Goal: Check status: Check status

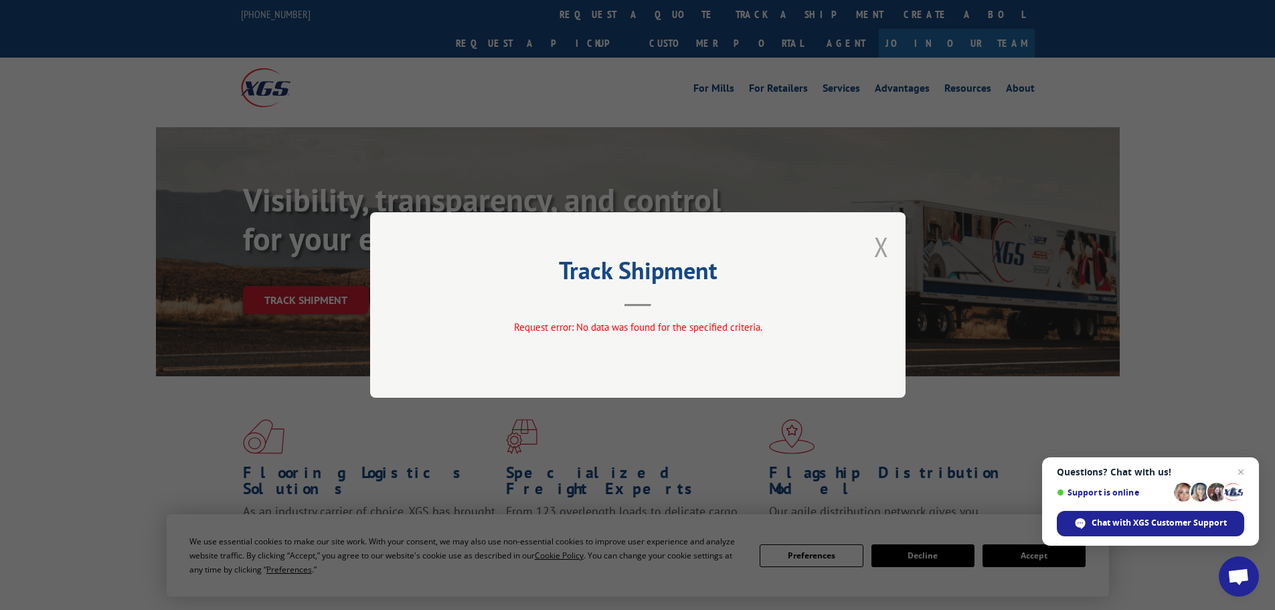
click at [881, 239] on button "Close modal" at bounding box center [881, 246] width 15 height 35
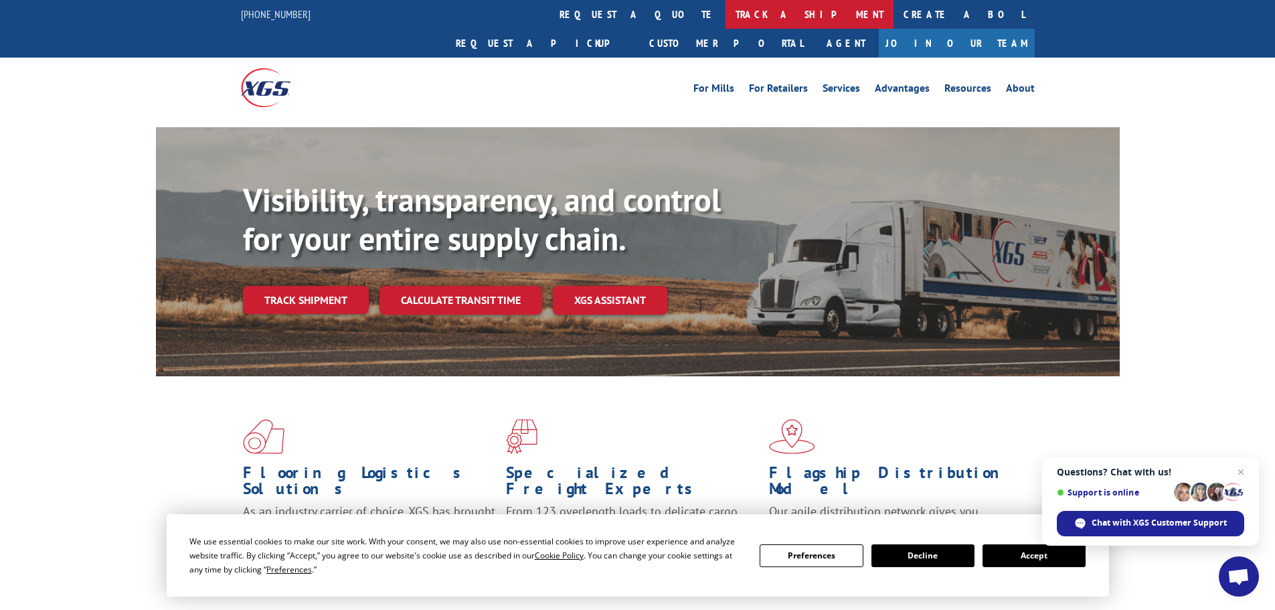
click at [725, 25] on link "track a shipment" at bounding box center [809, 14] width 168 height 29
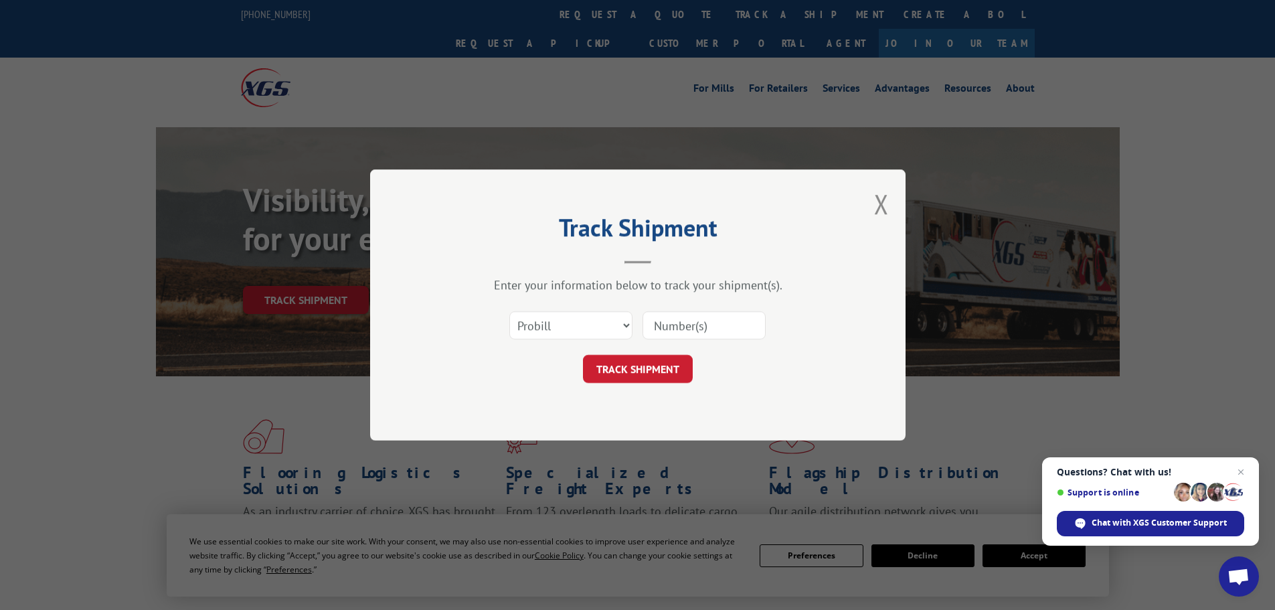
click at [728, 333] on input at bounding box center [703, 325] width 123 height 28
paste input "17473220"
type input "17473220"
click at [650, 373] on button "TRACK SHIPMENT" at bounding box center [638, 369] width 110 height 28
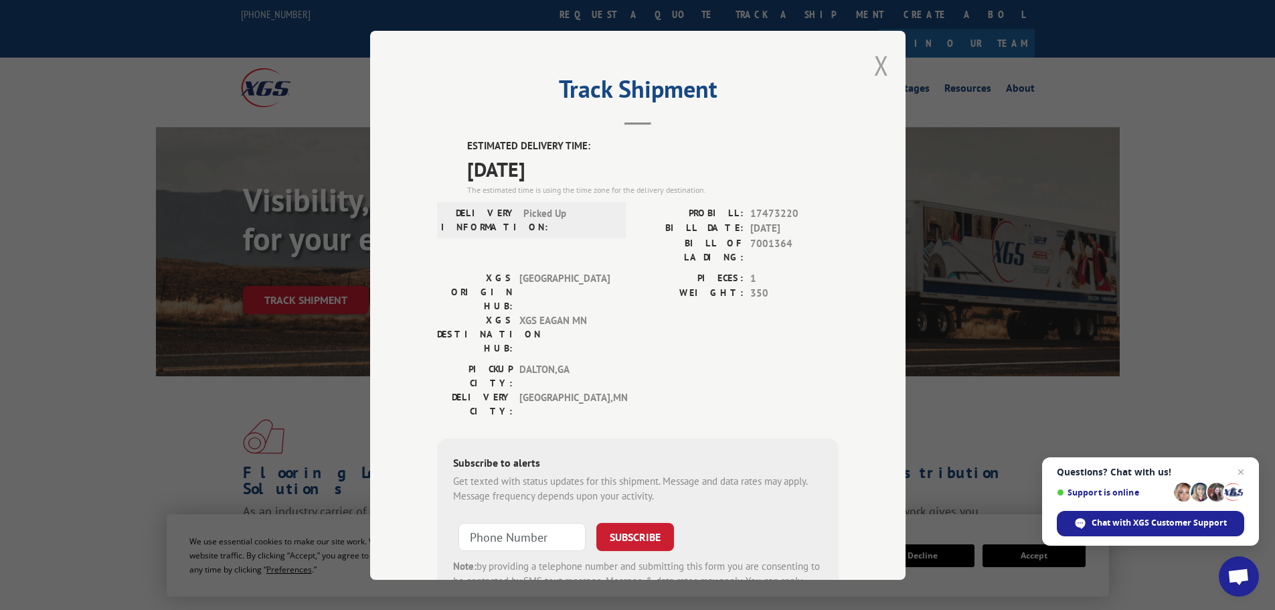
click at [877, 70] on button "Close modal" at bounding box center [881, 65] width 15 height 35
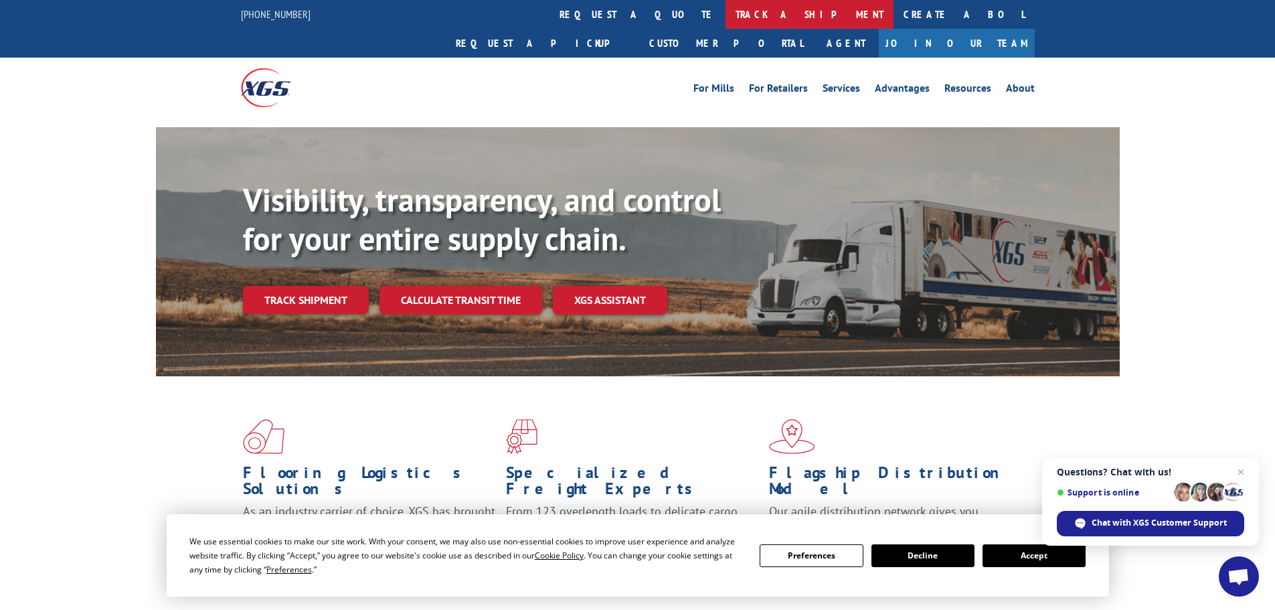
click at [725, 7] on link "track a shipment" at bounding box center [809, 14] width 168 height 29
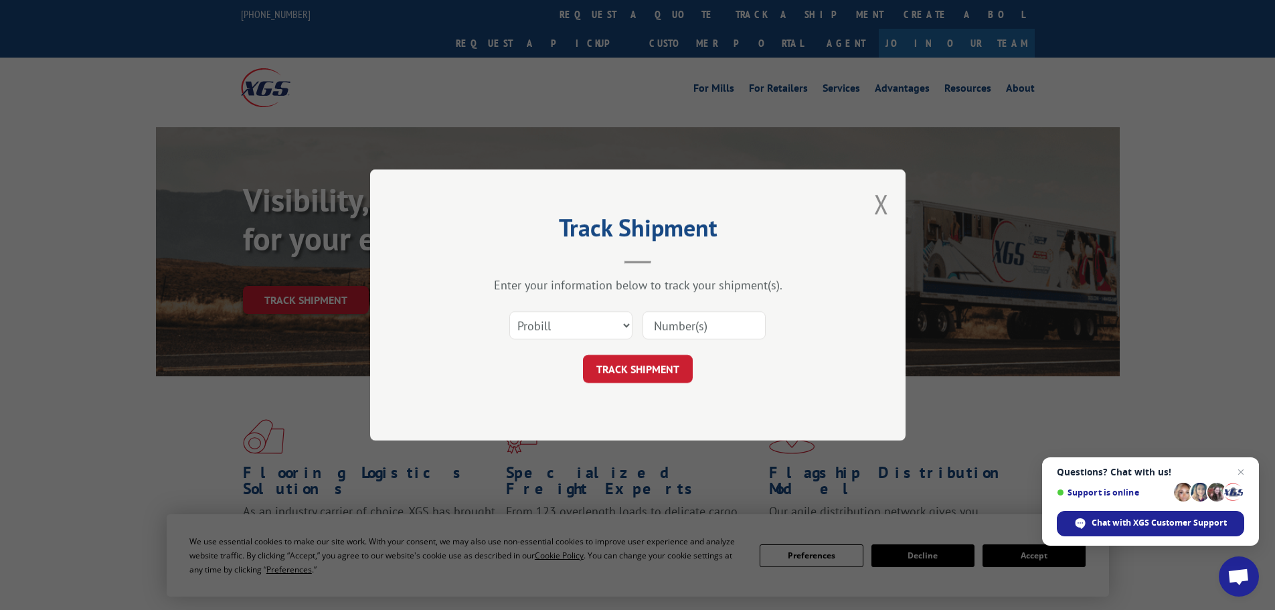
click at [683, 342] on div "Select category... Probill BOL PO" at bounding box center [638, 325] width 402 height 44
click at [677, 313] on input at bounding box center [703, 325] width 123 height 28
paste input "17230556"
type input "17230556"
click at [629, 364] on button "TRACK SHIPMENT" at bounding box center [638, 369] width 110 height 28
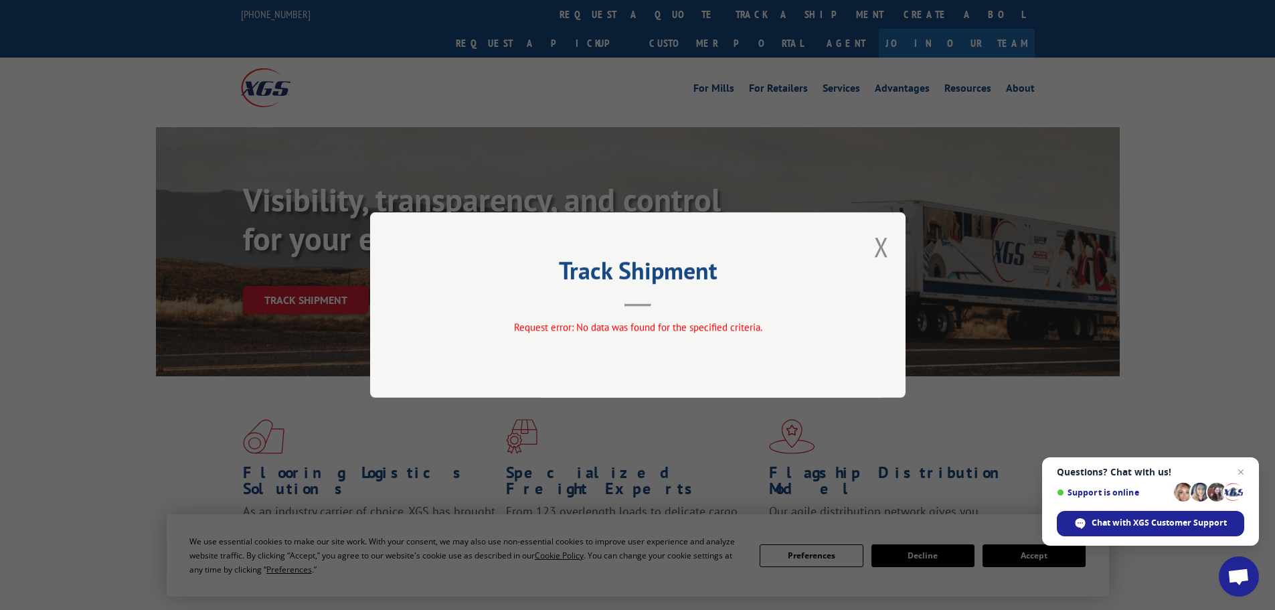
click at [891, 238] on div "Track Shipment Request error: No data was found for the specified criteria." at bounding box center [637, 304] width 535 height 185
click at [880, 249] on button "Close modal" at bounding box center [881, 246] width 15 height 35
